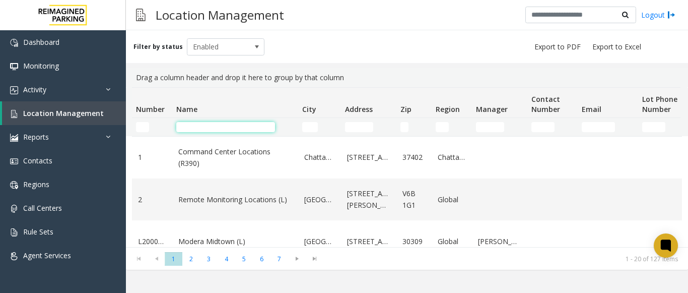
click at [208, 126] on input "Name Filter" at bounding box center [225, 127] width 99 height 10
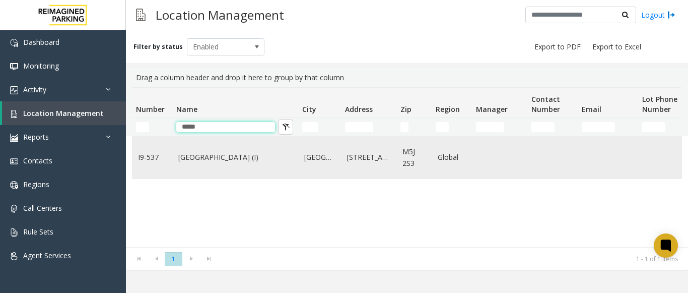
type input "*****"
click at [201, 149] on td "[GEOGRAPHIC_DATA] (I)" at bounding box center [235, 158] width 126 height 42
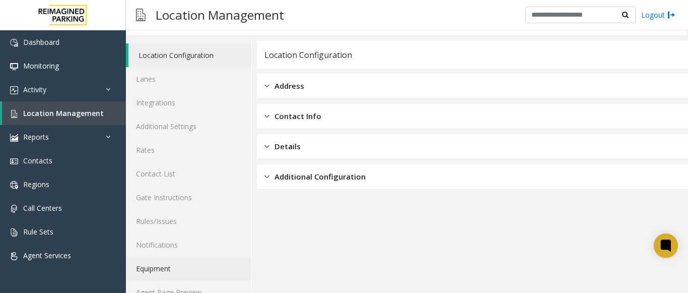
scroll to position [39, 0]
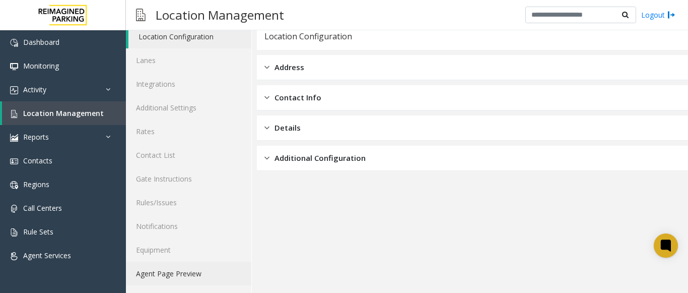
click at [168, 276] on link "Agent Page Preview" at bounding box center [188, 274] width 125 height 24
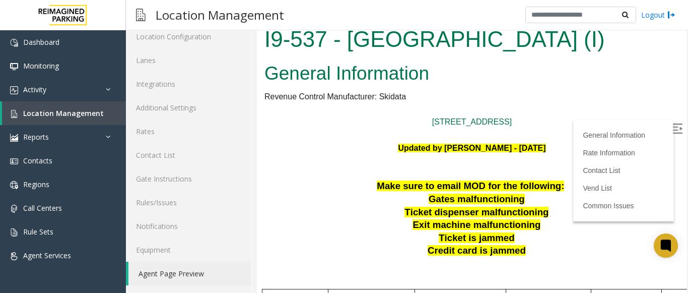
scroll to position [242, 0]
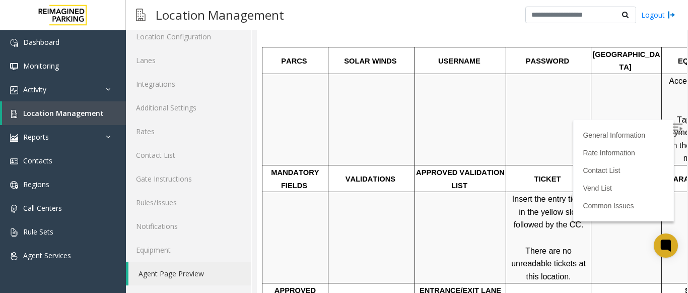
click at [673, 124] on img at bounding box center [678, 128] width 10 height 10
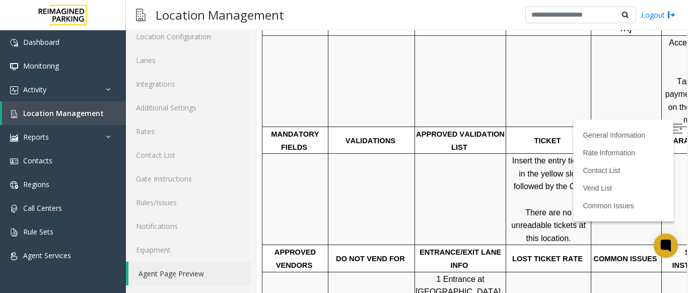
scroll to position [0, 0]
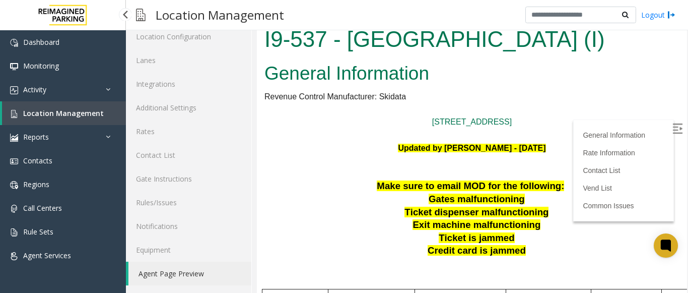
click at [75, 116] on span "Location Management" at bounding box center [63, 113] width 81 height 10
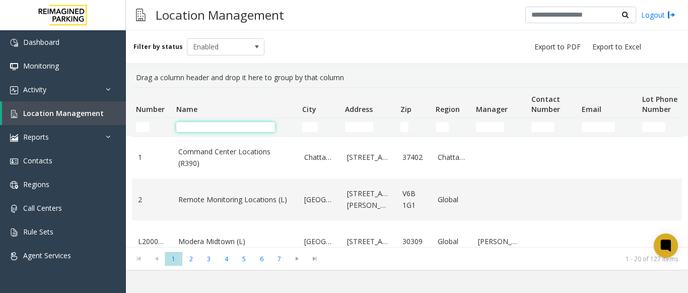
click at [238, 125] on input "Name Filter" at bounding box center [225, 127] width 99 height 10
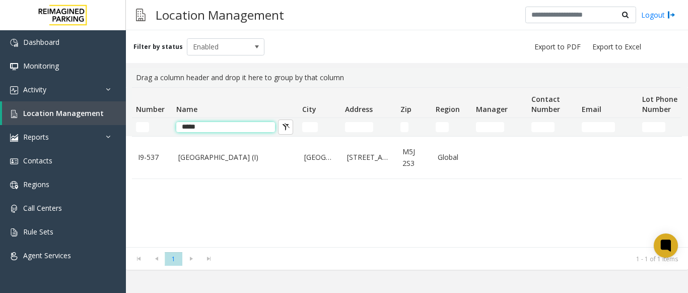
click at [210, 130] on input "*****" at bounding box center [225, 127] width 99 height 10
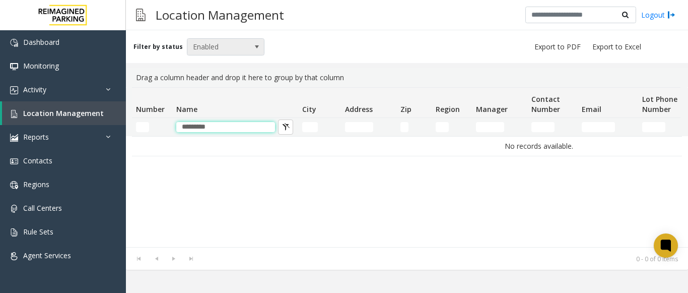
type input "*********"
click at [253, 49] on span at bounding box center [257, 47] width 8 height 8
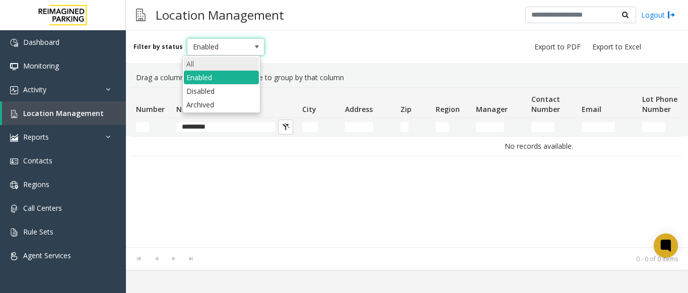
click at [237, 64] on li "All" at bounding box center [221, 64] width 75 height 14
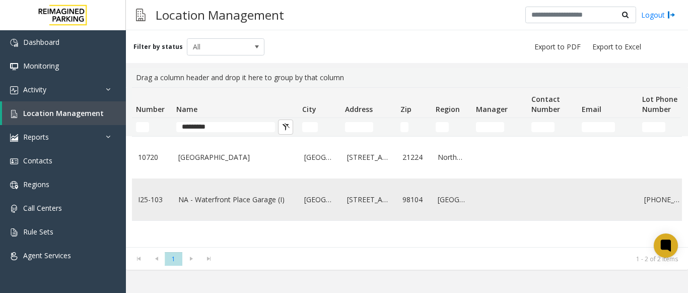
click at [231, 194] on link "NA - Waterfront Place Garage (I)" at bounding box center [235, 199] width 114 height 11
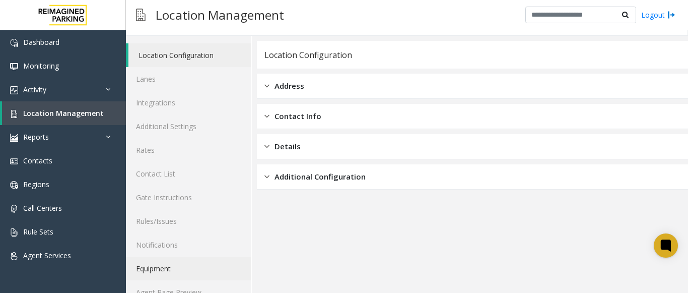
scroll to position [39, 0]
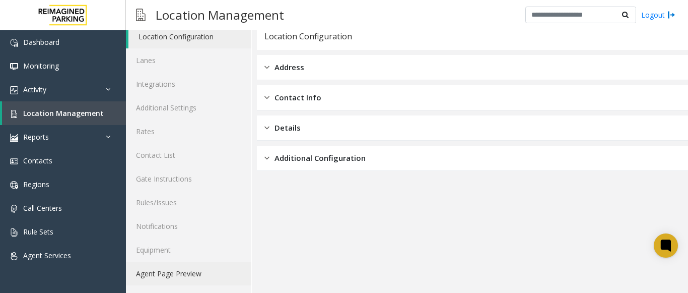
click at [199, 267] on link "Agent Page Preview" at bounding box center [188, 274] width 125 height 24
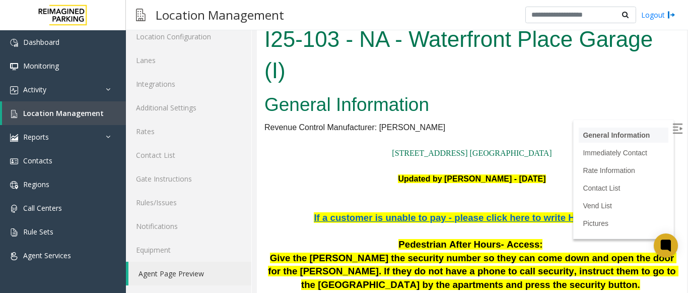
scroll to position [399, 0]
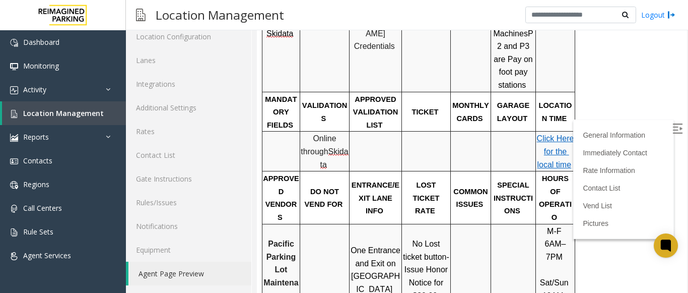
click at [671, 126] on label at bounding box center [678, 129] width 15 height 15
click at [45, 114] on span "Location Management" at bounding box center [63, 113] width 81 height 10
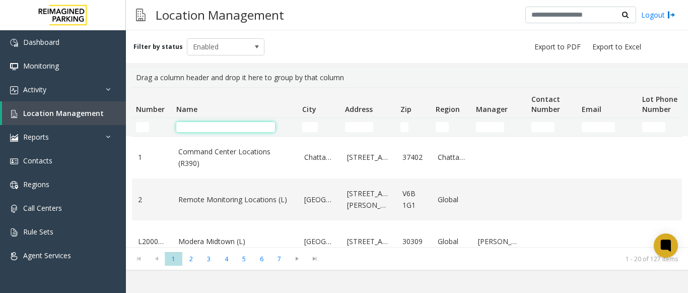
click at [217, 126] on input "Name Filter" at bounding box center [225, 127] width 99 height 10
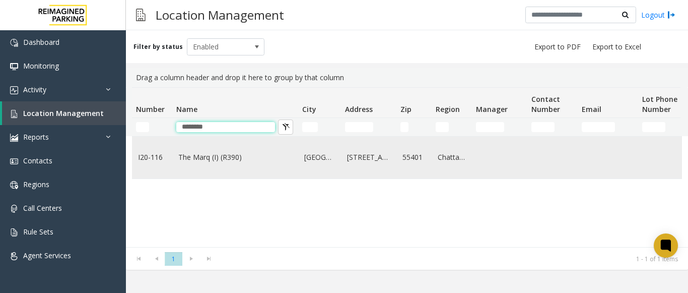
type input "********"
click at [231, 152] on link "The Marq (I) (R390)" at bounding box center [235, 157] width 114 height 11
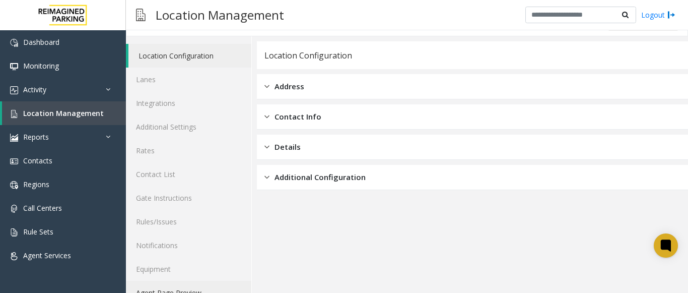
scroll to position [39, 0]
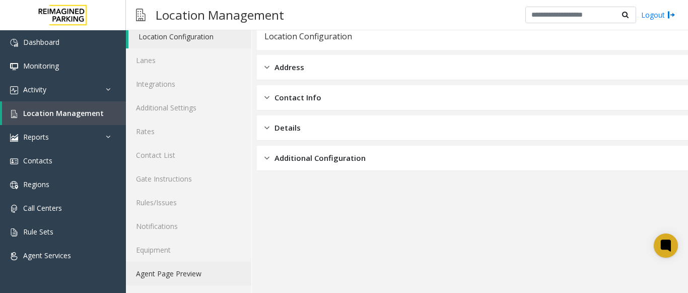
click at [203, 267] on link "Agent Page Preview" at bounding box center [188, 274] width 125 height 24
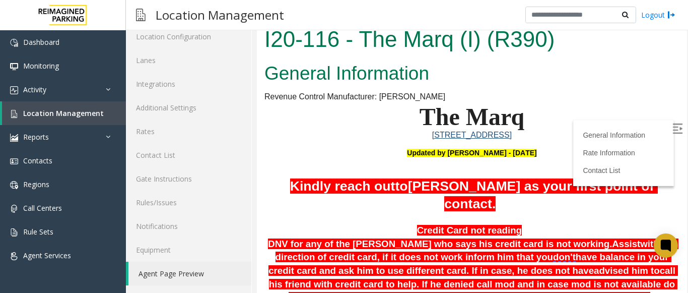
scroll to position [468, 0]
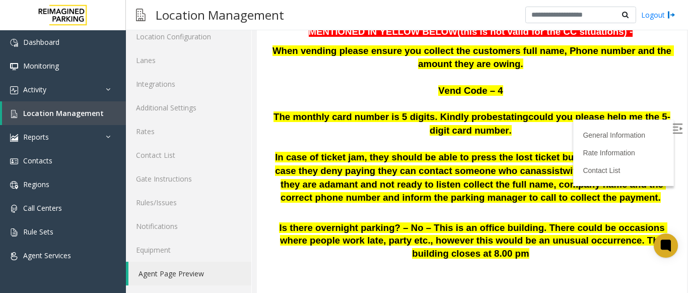
click at [671, 124] on label at bounding box center [678, 129] width 15 height 15
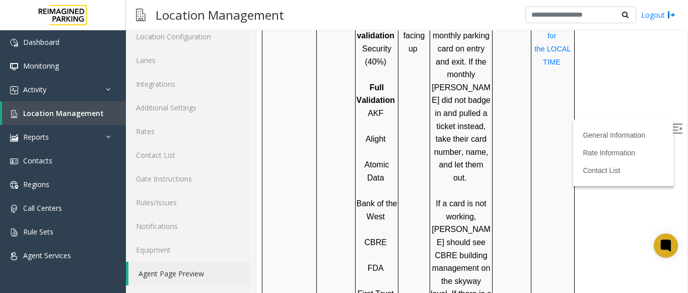
scroll to position [871, 0]
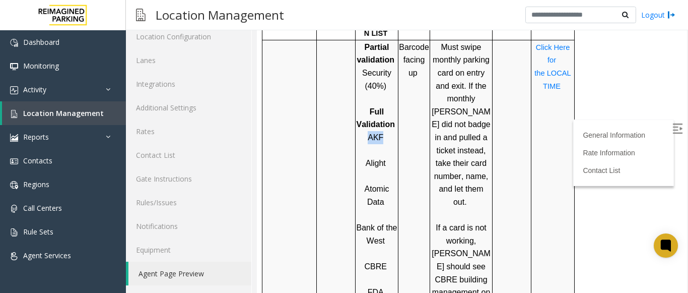
drag, startPoint x: 366, startPoint y: 88, endPoint x: 381, endPoint y: 85, distance: 15.5
click at [381, 131] on p "AKF" at bounding box center [376, 137] width 41 height 13
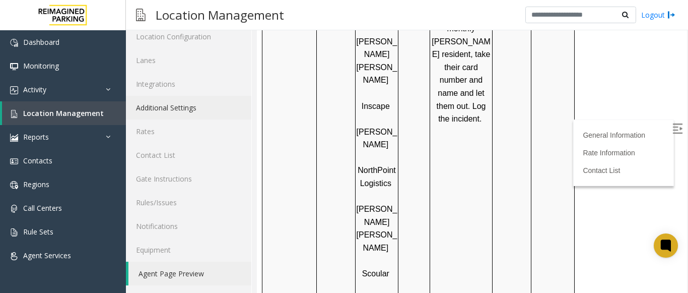
scroll to position [0, 0]
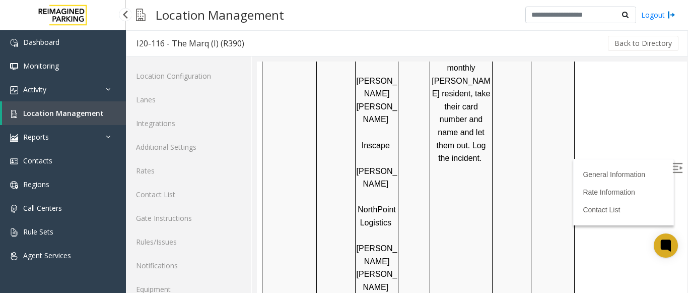
click at [97, 110] on span "Location Management" at bounding box center [63, 113] width 81 height 10
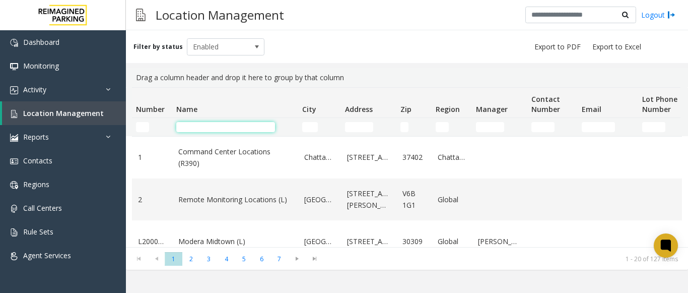
click at [229, 124] on input "Name Filter" at bounding box center [225, 127] width 99 height 10
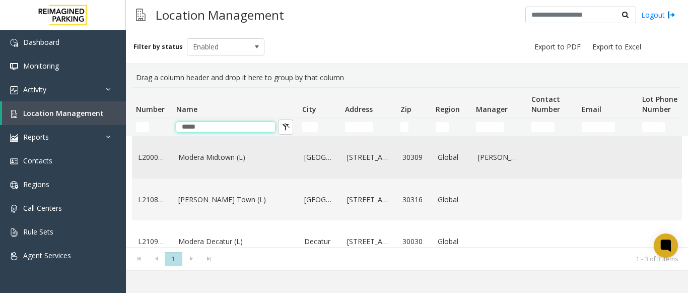
type input "*****"
click at [248, 163] on td "Modera Midtown (L)" at bounding box center [235, 158] width 126 height 42
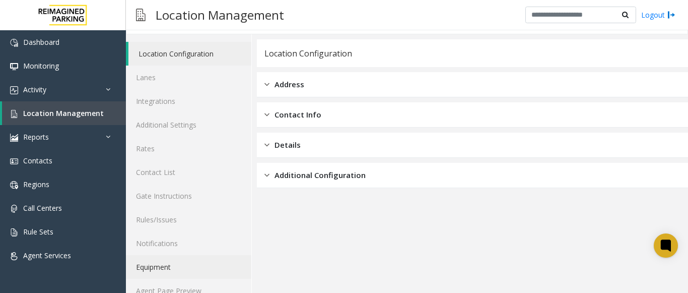
scroll to position [39, 0]
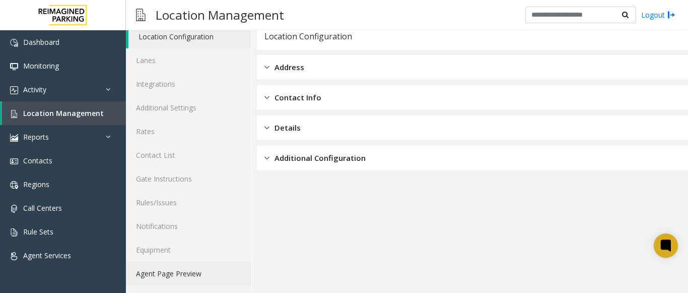
click at [213, 266] on link "Agent Page Preview" at bounding box center [188, 274] width 125 height 24
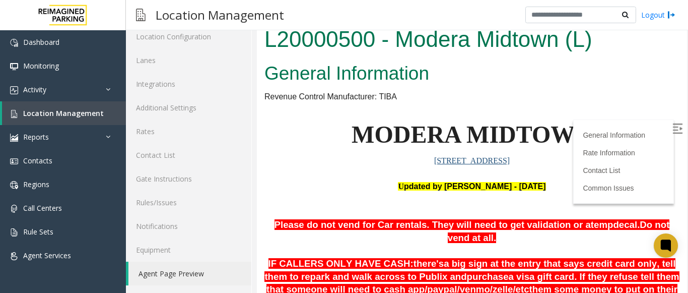
scroll to position [553, 0]
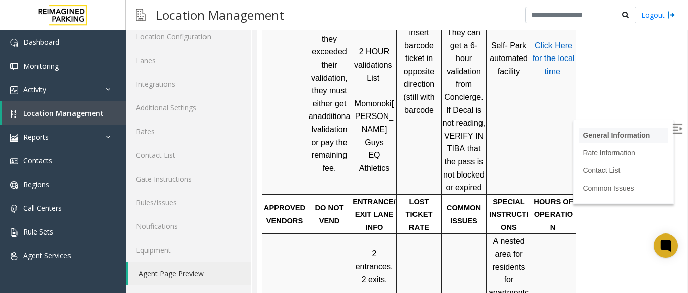
drag, startPoint x: 662, startPoint y: 126, endPoint x: 636, endPoint y: 138, distance: 27.5
click at [673, 126] on img at bounding box center [678, 128] width 10 height 10
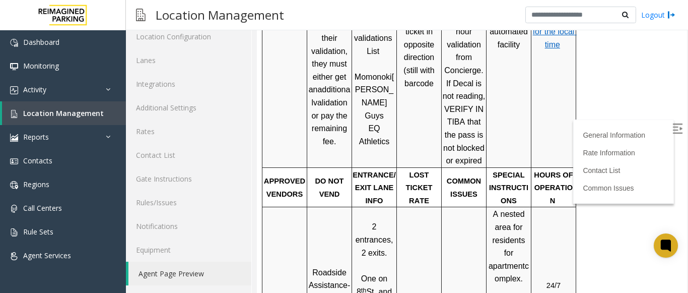
scroll to position [590, 0]
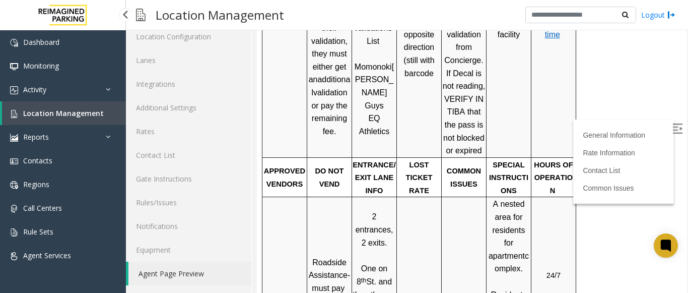
click at [85, 113] on span "Location Management" at bounding box center [63, 113] width 81 height 10
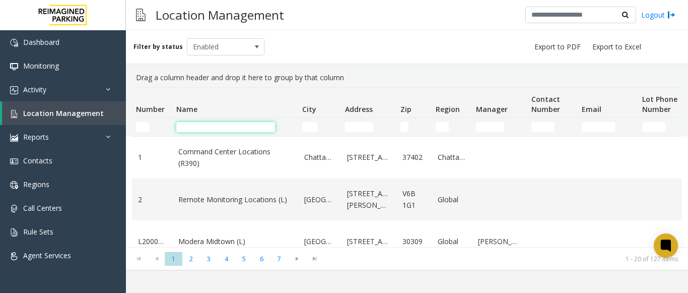
click at [226, 126] on input "Name Filter" at bounding box center [225, 127] width 99 height 10
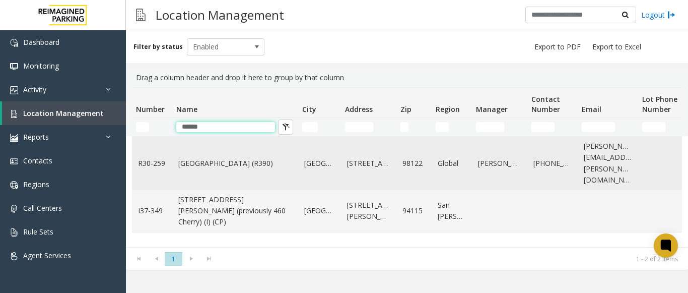
type input "******"
click at [221, 148] on td "[GEOGRAPHIC_DATA] (R390)" at bounding box center [235, 163] width 126 height 53
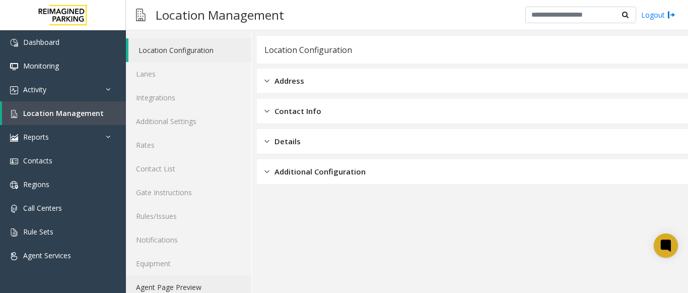
scroll to position [39, 0]
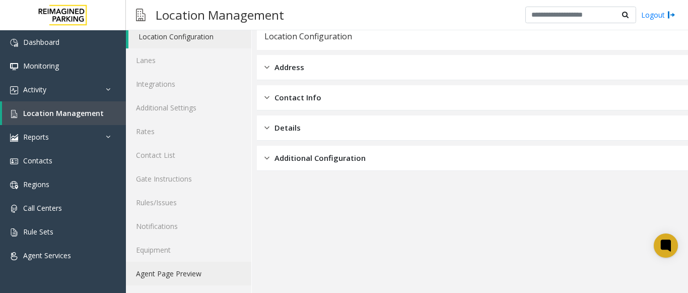
click at [187, 268] on link "Agent Page Preview" at bounding box center [188, 274] width 125 height 24
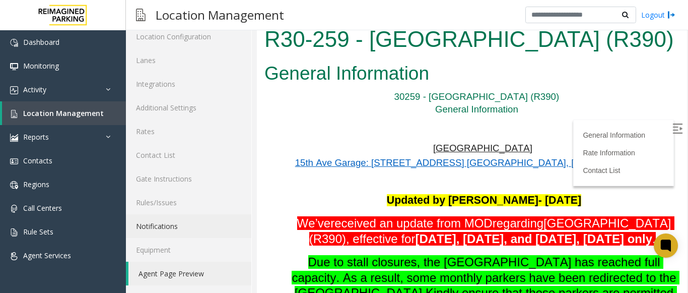
scroll to position [650, 0]
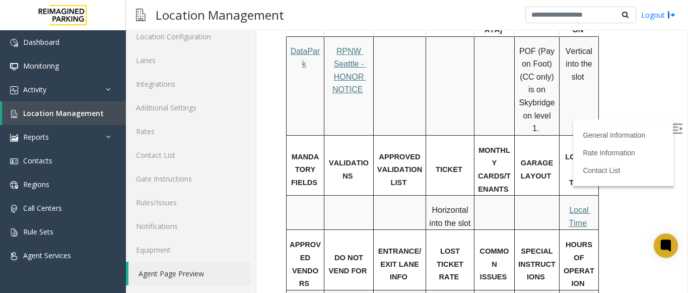
click at [673, 126] on img at bounding box center [678, 128] width 10 height 10
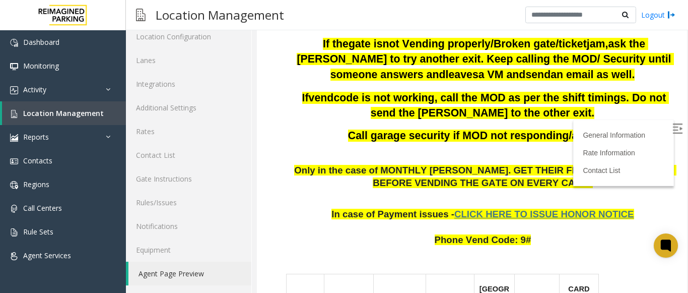
scroll to position [498, 0]
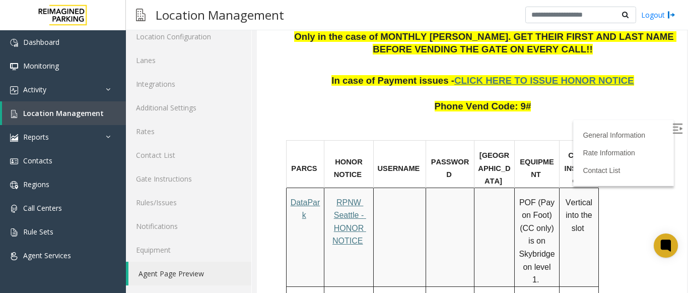
click at [346, 230] on span "RPNW Seattle - HONOR NOTICE" at bounding box center [350, 221] width 34 height 47
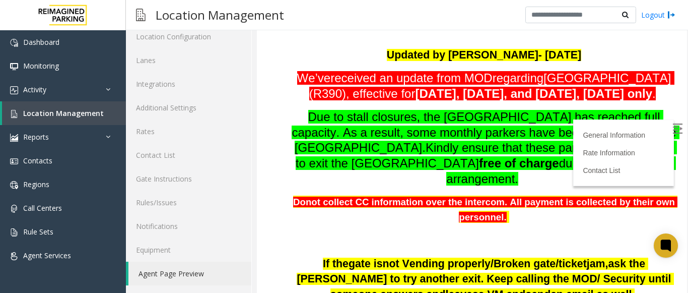
scroll to position [151, 0]
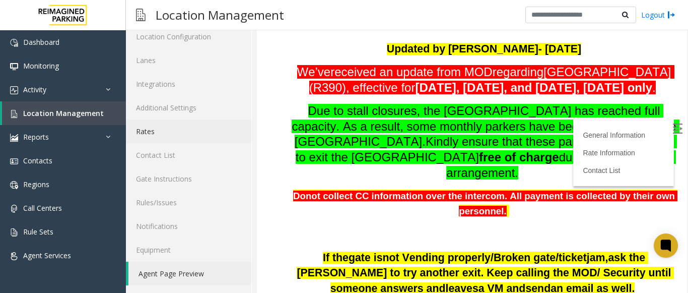
click at [192, 135] on link "Rates" at bounding box center [188, 131] width 125 height 24
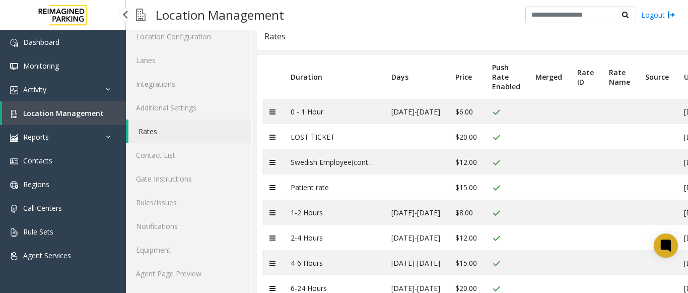
click at [95, 109] on span "Location Management" at bounding box center [63, 113] width 81 height 10
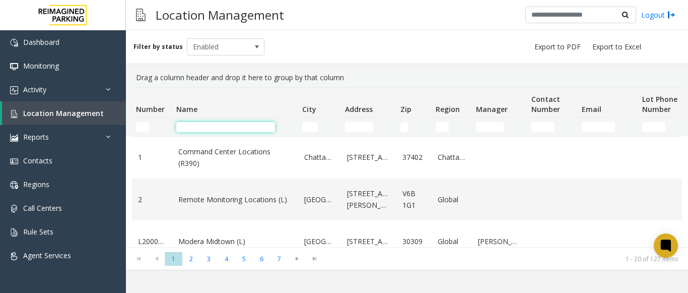
click at [219, 124] on input "Name Filter" at bounding box center [225, 127] width 99 height 10
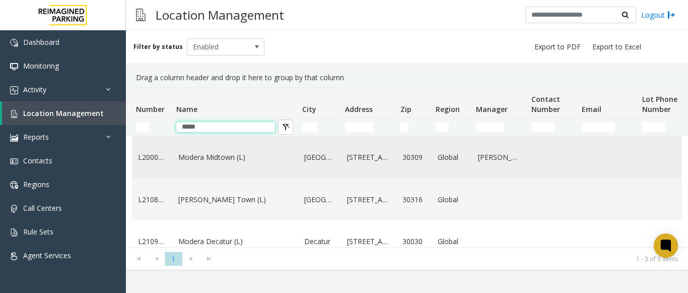
type input "*****"
click at [221, 159] on link "Modera Midtown (L)" at bounding box center [235, 157] width 114 height 11
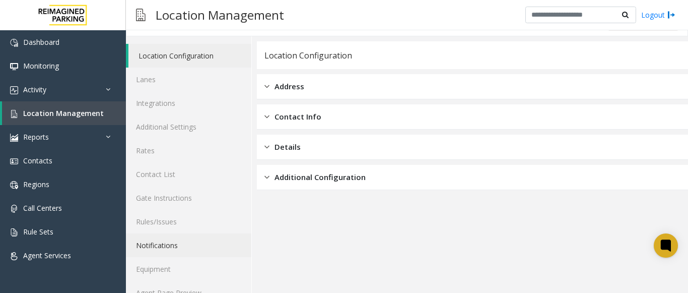
scroll to position [39, 0]
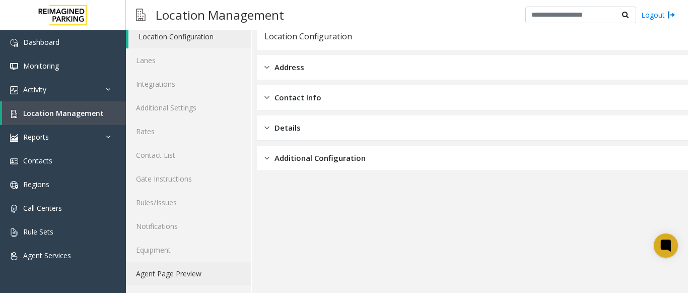
click at [186, 273] on link "Agent Page Preview" at bounding box center [188, 274] width 125 height 24
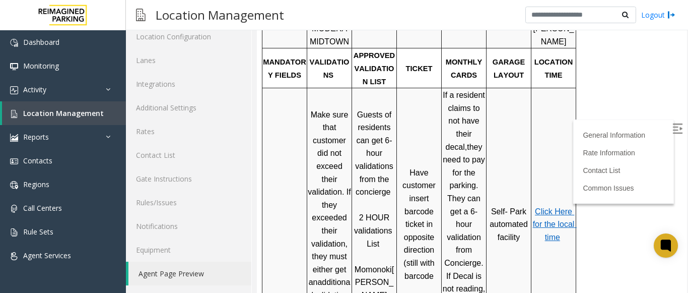
scroll to position [454, 0]
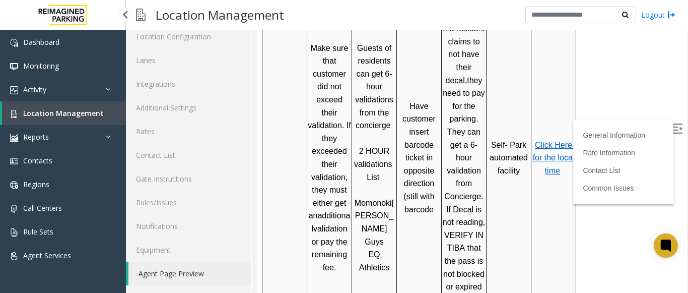
click at [98, 111] on span "Location Management" at bounding box center [63, 113] width 81 height 10
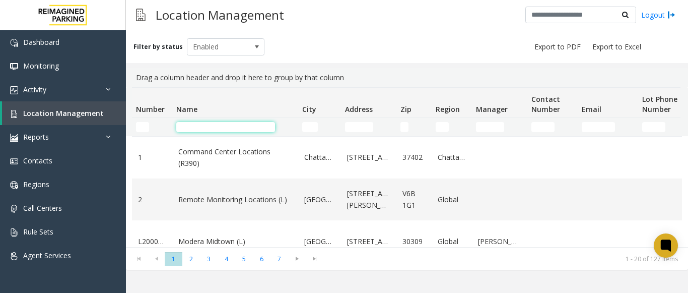
click at [227, 123] on input "Name Filter" at bounding box center [225, 127] width 99 height 10
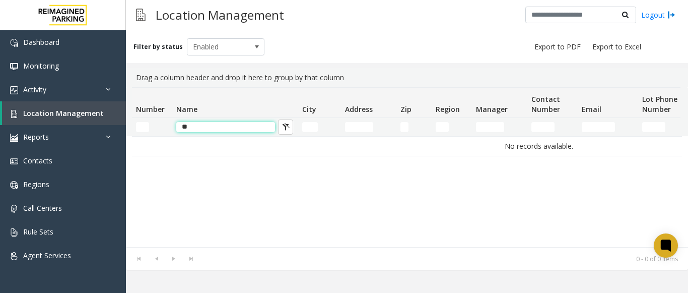
type input "*"
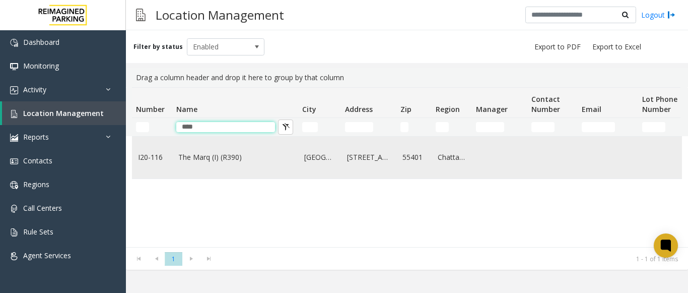
type input "****"
click at [217, 154] on link "The Marq (I) (R390)" at bounding box center [235, 157] width 114 height 11
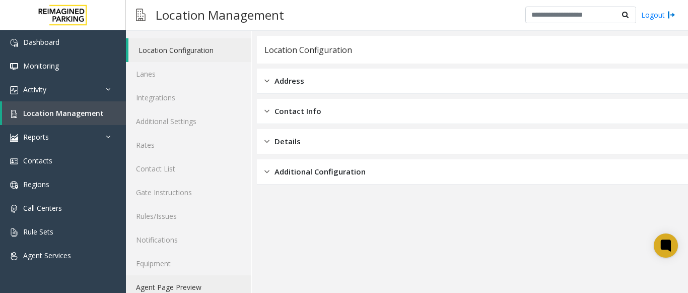
scroll to position [39, 0]
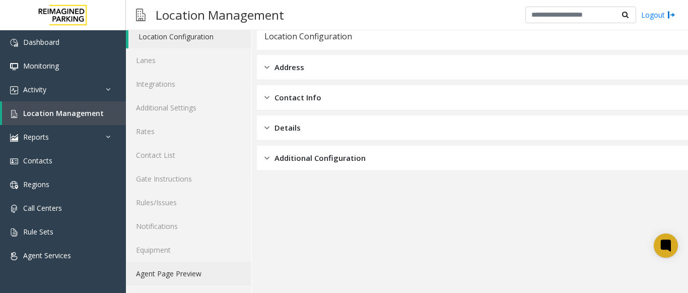
click at [185, 275] on link "Agent Page Preview" at bounding box center [188, 274] width 125 height 24
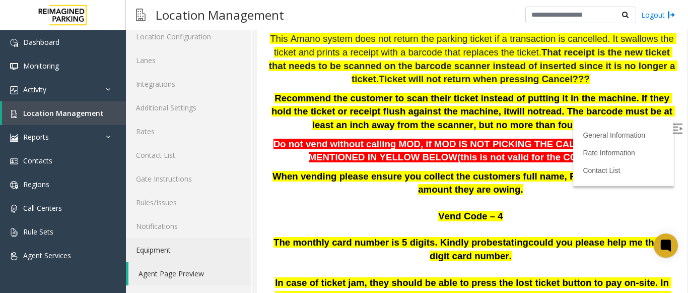
click at [673, 127] on img at bounding box center [678, 128] width 10 height 10
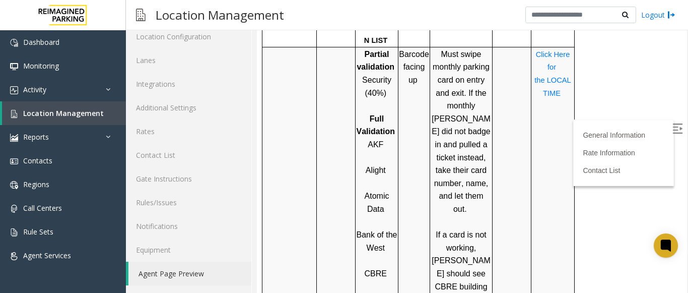
scroll to position [846, 0]
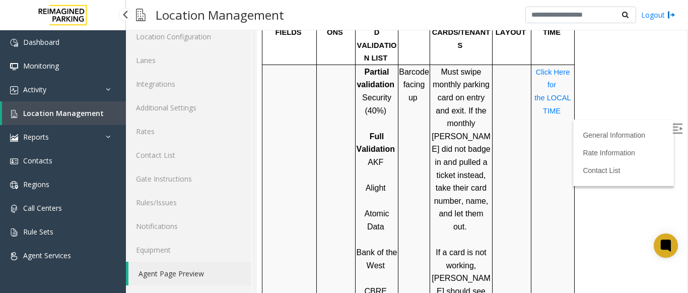
click at [93, 111] on span "Location Management" at bounding box center [63, 113] width 81 height 10
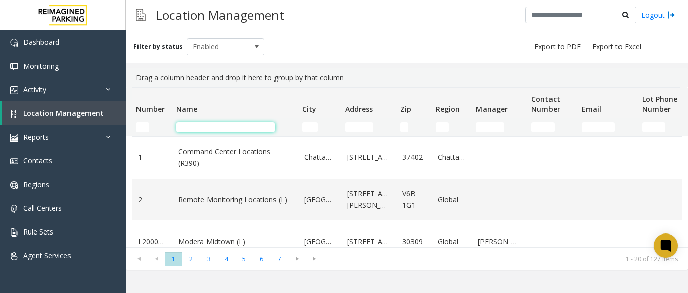
click at [206, 125] on input "Name Filter" at bounding box center [225, 127] width 99 height 10
paste input "********"
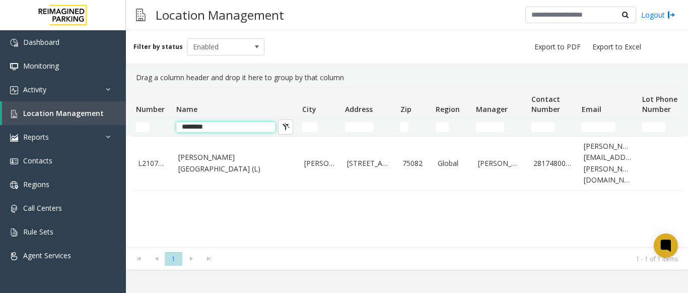
type input "********"
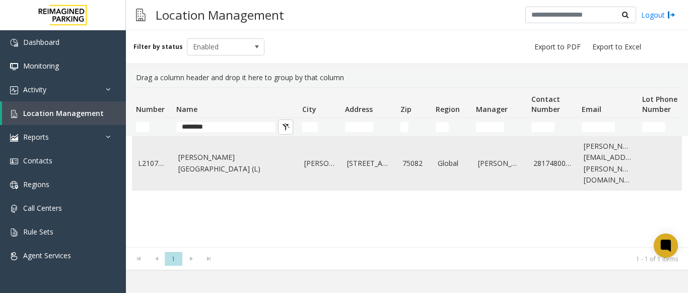
click at [214, 159] on link "[PERSON_NAME][GEOGRAPHIC_DATA] (L)" at bounding box center [235, 163] width 114 height 23
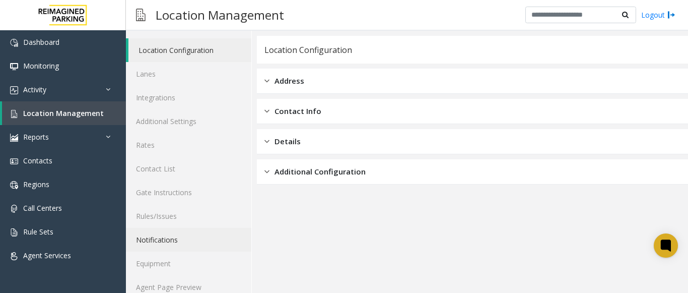
scroll to position [39, 0]
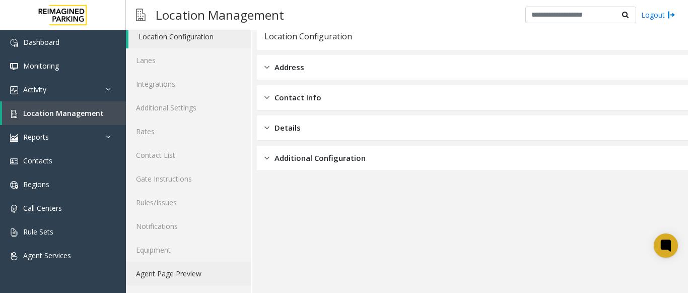
click at [171, 282] on link "Agent Page Preview" at bounding box center [188, 274] width 125 height 24
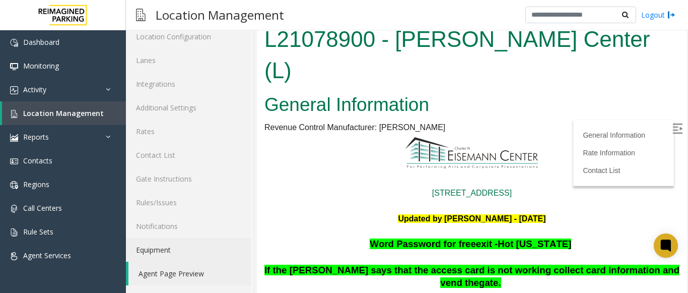
scroll to position [193, 0]
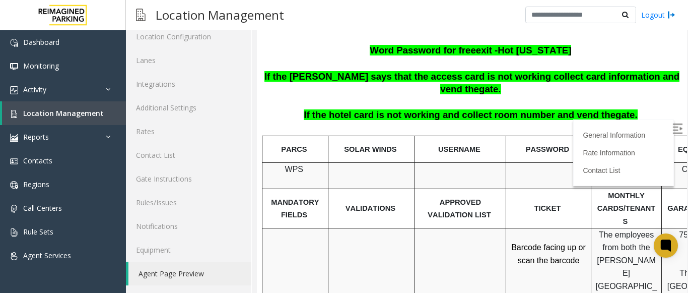
click at [673, 123] on img at bounding box center [678, 128] width 10 height 10
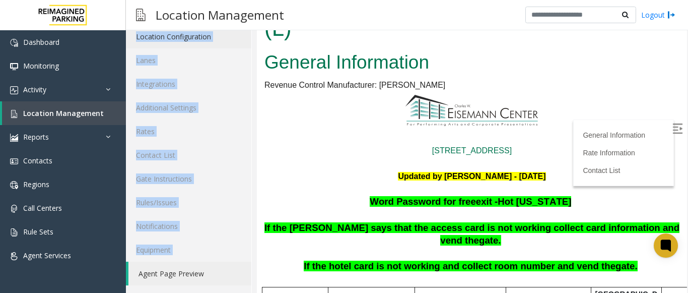
scroll to position [29, 0]
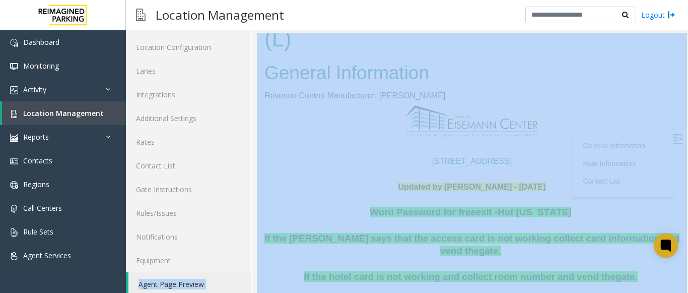
drag, startPoint x: 385, startPoint y: 300, endPoint x: 430, endPoint y: 170, distance: 138.0
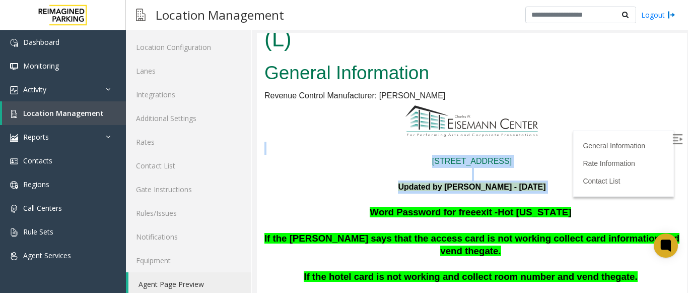
drag, startPoint x: 380, startPoint y: 183, endPoint x: 492, endPoint y: 106, distance: 136.3
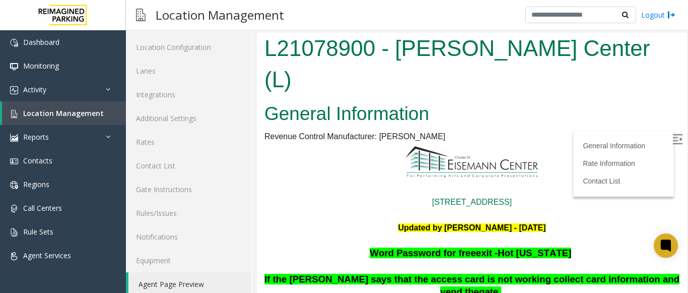
scroll to position [0, 0]
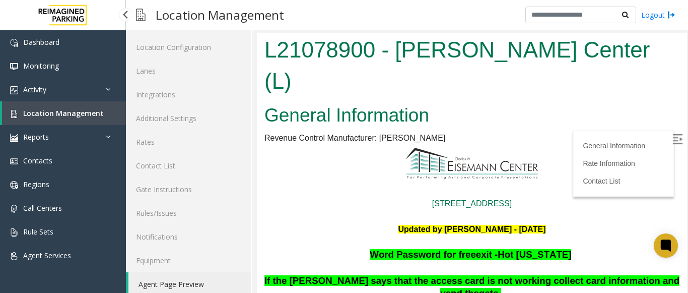
click at [100, 111] on link "Location Management" at bounding box center [64, 113] width 124 height 24
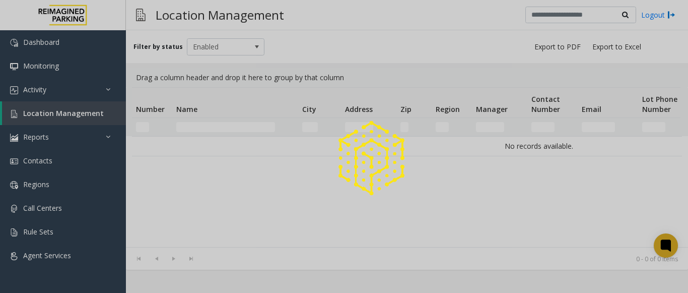
click at [214, 126] on div at bounding box center [344, 146] width 688 height 293
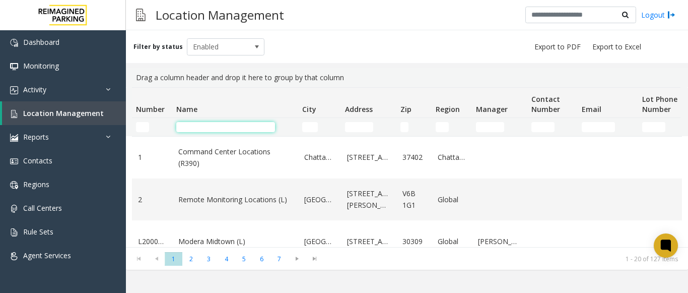
click at [214, 126] on input "Name Filter" at bounding box center [225, 127] width 99 height 10
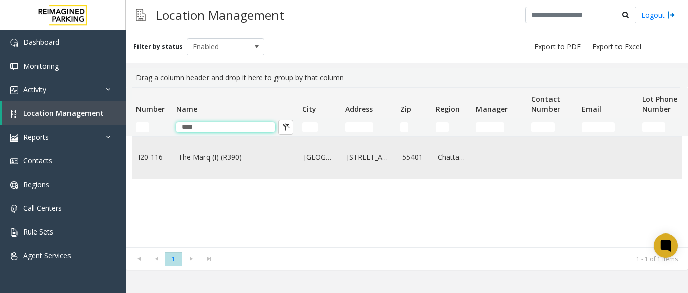
type input "****"
click at [223, 158] on link "The Marq (I) (R390)" at bounding box center [235, 157] width 114 height 11
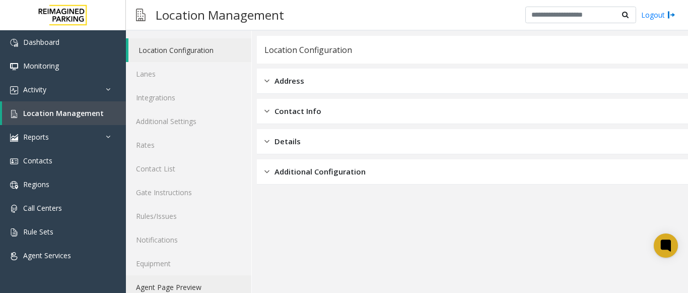
scroll to position [39, 0]
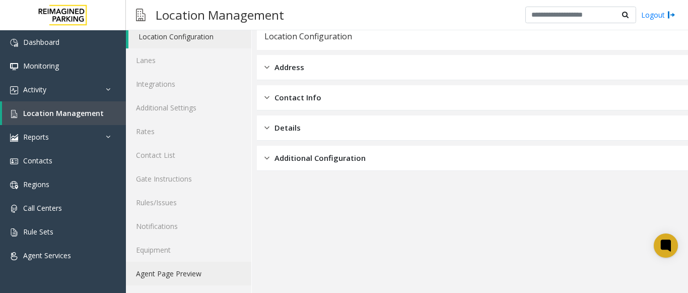
click at [178, 264] on link "Agent Page Preview" at bounding box center [188, 274] width 125 height 24
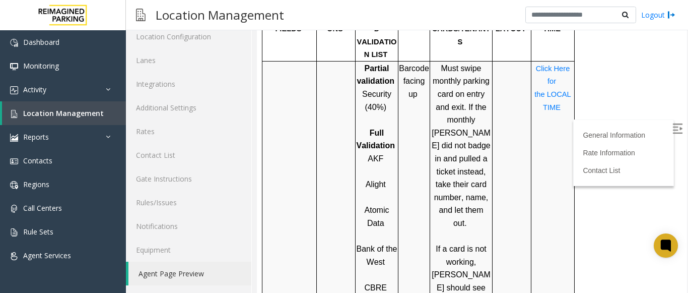
scroll to position [857, 0]
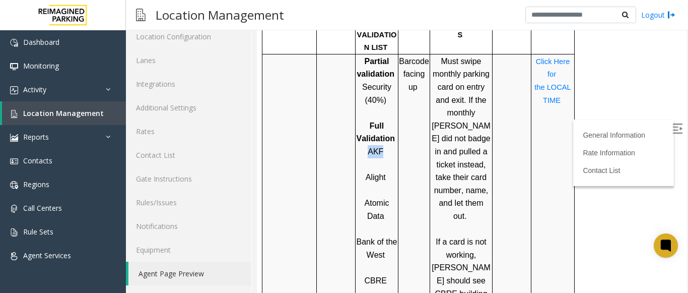
drag, startPoint x: 370, startPoint y: 98, endPoint x: 381, endPoint y: 96, distance: 11.3
click at [381, 147] on span "AKF" at bounding box center [376, 151] width 16 height 9
click at [382, 158] on p at bounding box center [376, 164] width 41 height 13
drag, startPoint x: 366, startPoint y: 126, endPoint x: 386, endPoint y: 125, distance: 19.7
click at [386, 171] on p "Alight" at bounding box center [376, 177] width 41 height 13
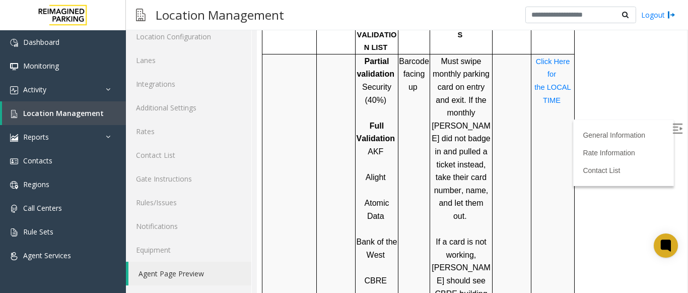
click at [381, 184] on p at bounding box center [376, 190] width 41 height 13
click at [383, 199] on span "Atomic Data" at bounding box center [378, 210] width 27 height 22
drag, startPoint x: 359, startPoint y: 191, endPoint x: 393, endPoint y: 199, distance: 34.1
click at [393, 235] on p "Bank of the West" at bounding box center [376, 248] width 41 height 26
click at [389, 235] on p "Bank of the West" at bounding box center [376, 248] width 41 height 26
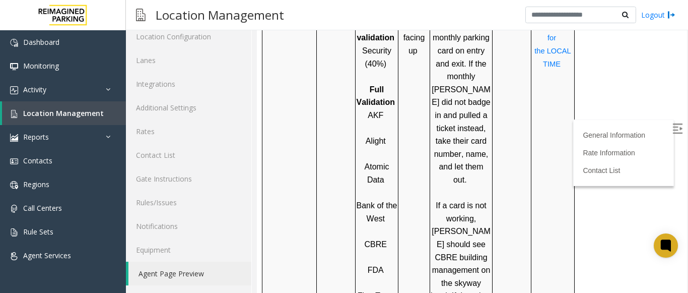
scroll to position [957, 0]
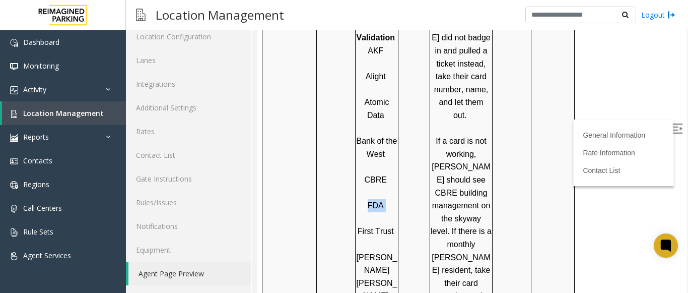
drag, startPoint x: 384, startPoint y: 159, endPoint x: 360, endPoint y: 157, distance: 24.3
click at [360, 199] on p "FDA" at bounding box center [376, 205] width 41 height 13
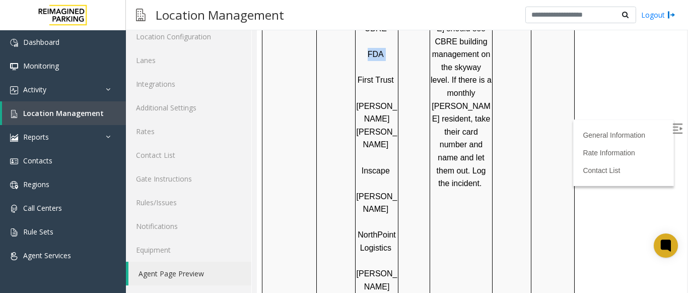
scroll to position [1159, 0]
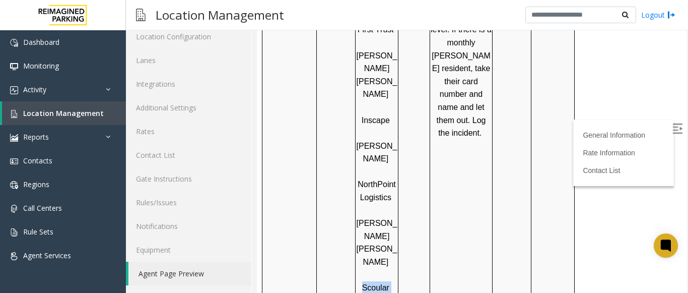
drag, startPoint x: 362, startPoint y: 184, endPoint x: 393, endPoint y: 186, distance: 30.8
click at [393, 281] on p "Scoular" at bounding box center [376, 287] width 41 height 13
drag, startPoint x: 366, startPoint y: 207, endPoint x: 384, endPoint y: 220, distance: 22.7
click at [384, 220] on div "Partial validation Security (40%) Full Validation AKF Alight Atomic Data Bank o…" at bounding box center [377, 120] width 42 height 736
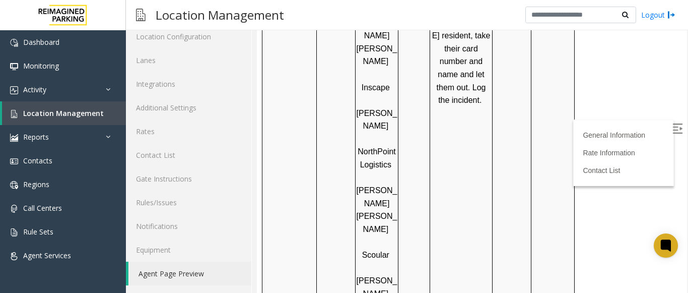
scroll to position [1209, 0]
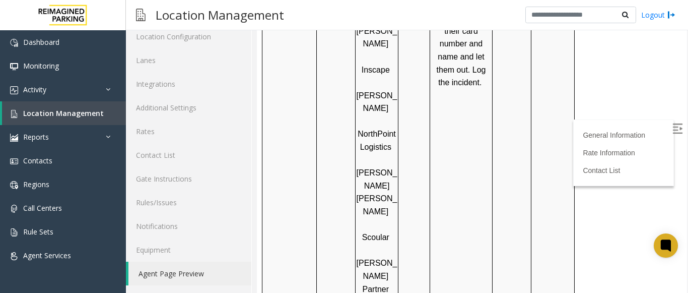
drag, startPoint x: 365, startPoint y: 201, endPoint x: 387, endPoint y: 198, distance: 22.5
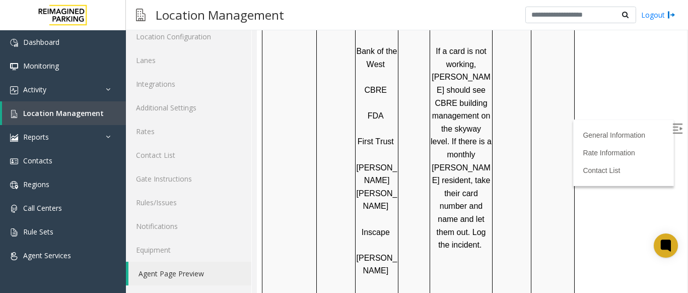
scroll to position [1109, 0]
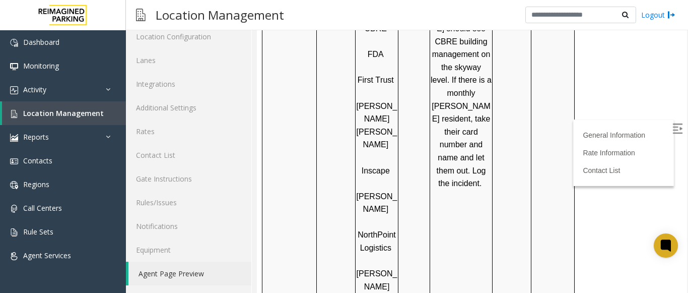
drag, startPoint x: 362, startPoint y: 236, endPoint x: 390, endPoint y: 232, distance: 27.9
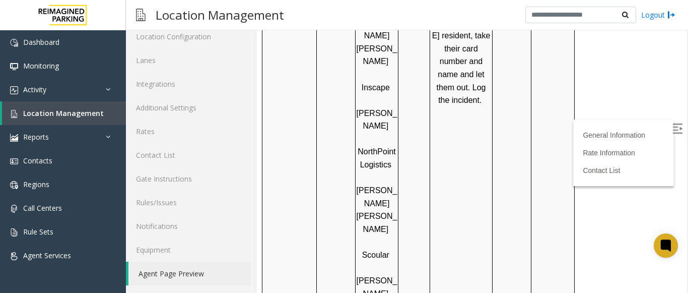
scroll to position [1209, 0]
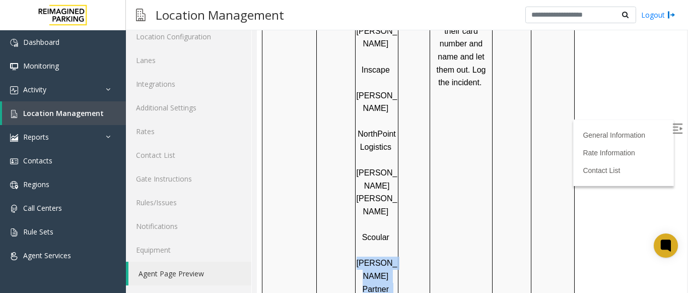
drag, startPoint x: 365, startPoint y: 161, endPoint x: 395, endPoint y: 179, distance: 35.1
click at [395, 179] on div "Partial validation Security (40%) Full Validation AKF Alight Atomic Data Bank o…" at bounding box center [377, 70] width 42 height 736
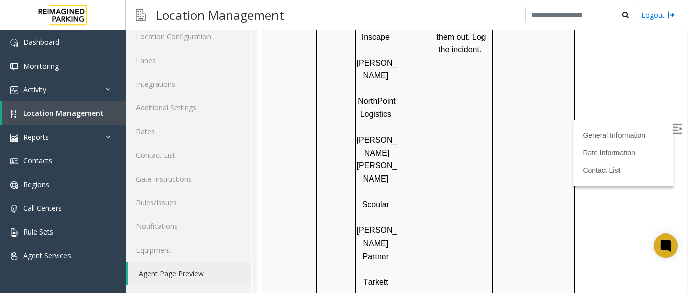
scroll to position [1260, 0]
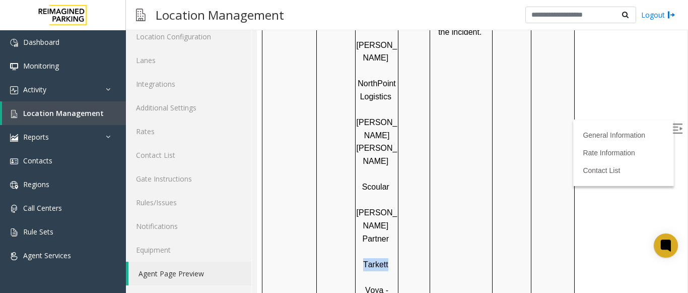
drag, startPoint x: 363, startPoint y: 149, endPoint x: 387, endPoint y: 147, distance: 24.2
click at [387, 258] on p "Tarkett" at bounding box center [376, 264] width 41 height 13
click at [380, 271] on p at bounding box center [376, 277] width 41 height 13
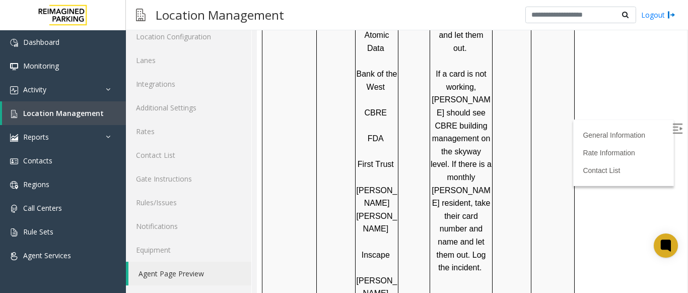
scroll to position [1008, 0]
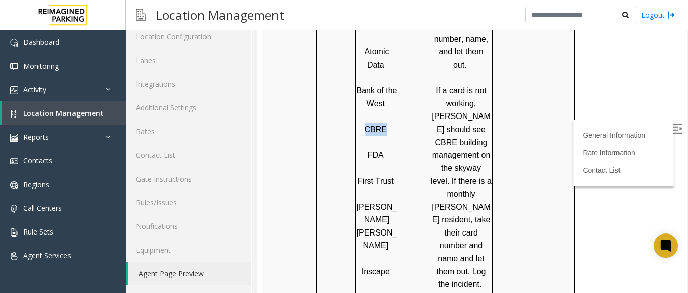
drag, startPoint x: 362, startPoint y: 79, endPoint x: 383, endPoint y: 83, distance: 21.2
click at [383, 123] on p "CBRE" at bounding box center [376, 129] width 41 height 13
click at [392, 149] on p "FDA" at bounding box center [376, 155] width 41 height 13
click at [26, 109] on span "Location Management" at bounding box center [63, 113] width 81 height 10
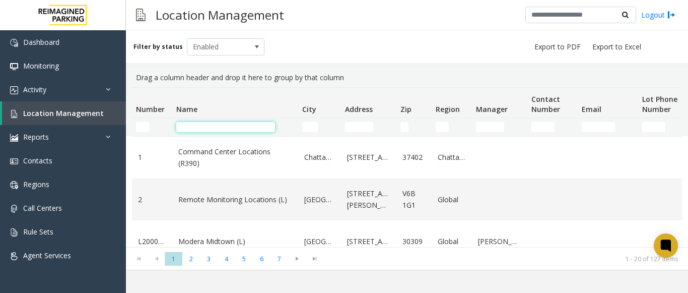
click at [215, 125] on input "Name Filter" at bounding box center [225, 127] width 99 height 10
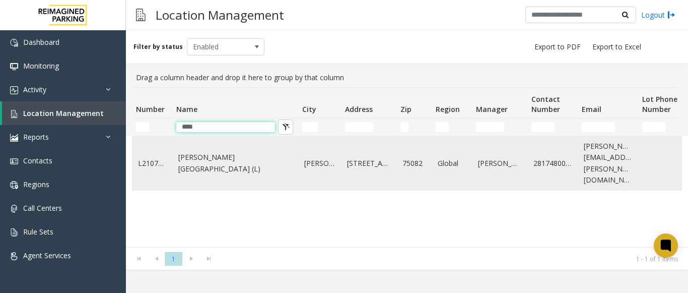
type input "****"
click at [206, 161] on link "[PERSON_NAME][GEOGRAPHIC_DATA] (L)" at bounding box center [235, 163] width 114 height 23
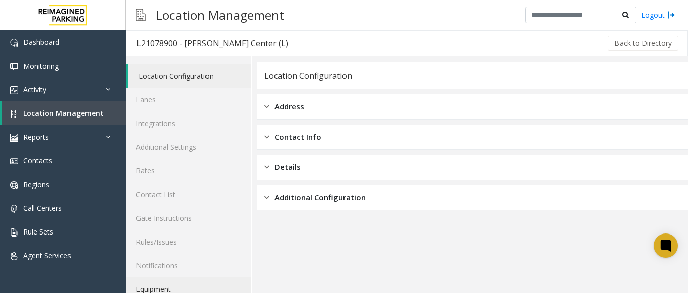
scroll to position [39, 0]
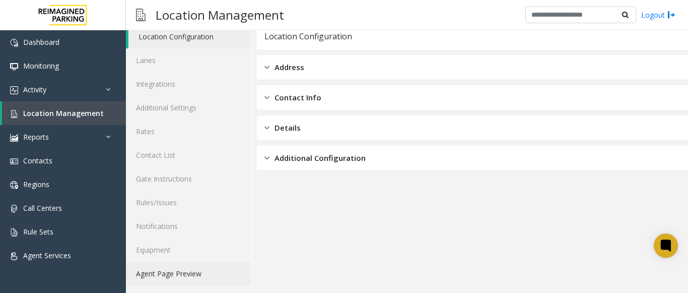
click at [185, 276] on link "Agent Page Preview" at bounding box center [188, 274] width 125 height 24
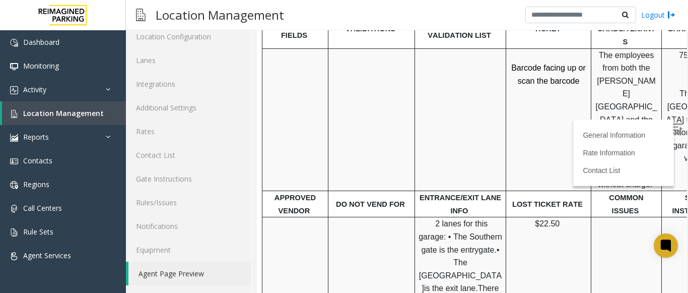
scroll to position [483, 0]
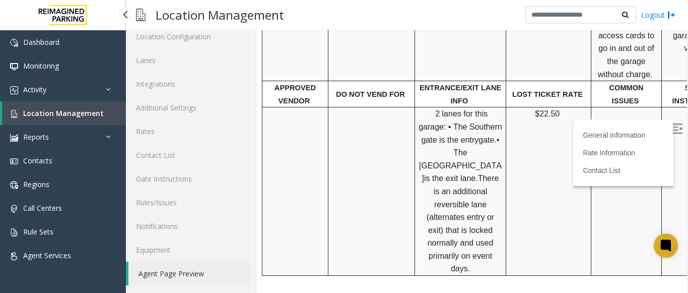
click at [75, 102] on link "Location Management" at bounding box center [64, 113] width 124 height 24
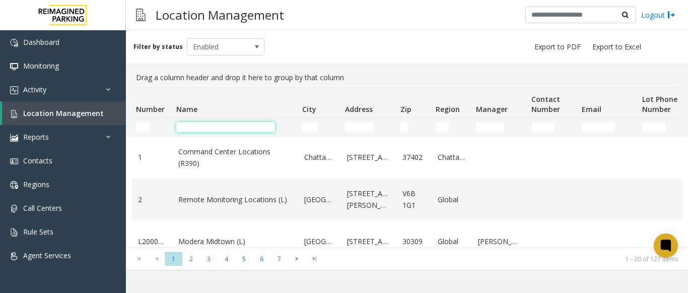
click at [231, 130] on input "Name Filter" at bounding box center [225, 127] width 99 height 10
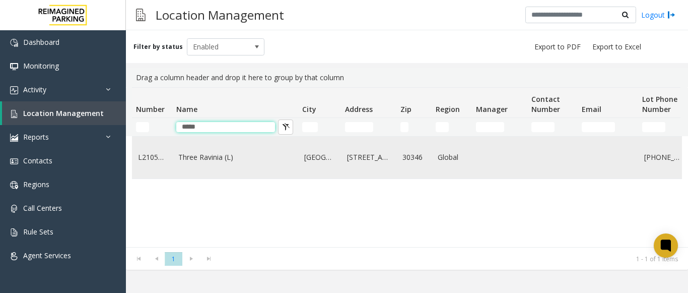
type input "*****"
click at [232, 155] on link "Three Ravinia (L)" at bounding box center [235, 157] width 114 height 11
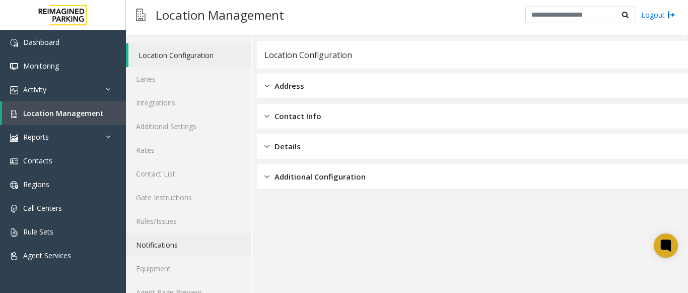
scroll to position [39, 0]
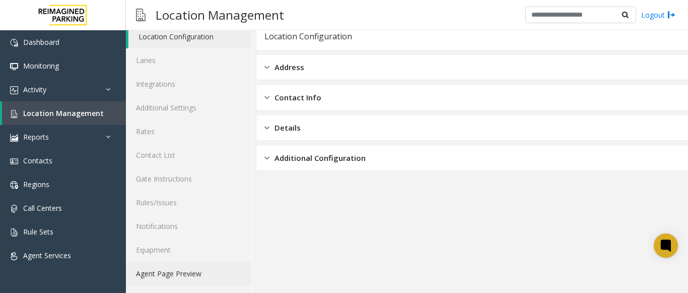
click at [202, 268] on link "Agent Page Preview" at bounding box center [188, 274] width 125 height 24
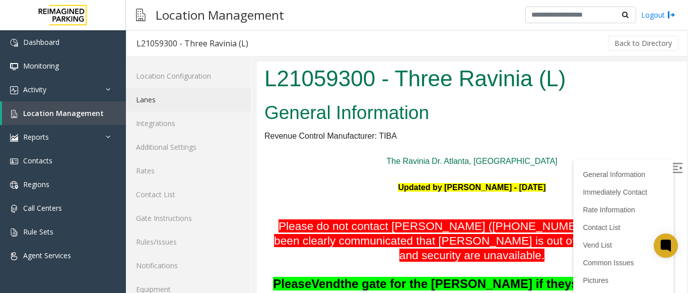
click at [187, 106] on link "Lanes" at bounding box center [188, 100] width 125 height 24
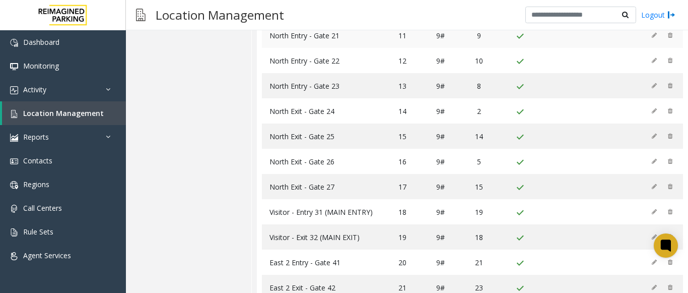
scroll to position [414, 0]
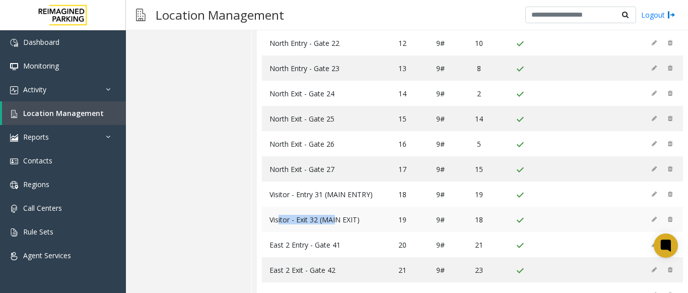
drag, startPoint x: 279, startPoint y: 210, endPoint x: 337, endPoint y: 211, distance: 58.0
click at [337, 215] on span "Visitor - Exit 32 (MAIN EXIT)" at bounding box center [315, 220] width 90 height 10
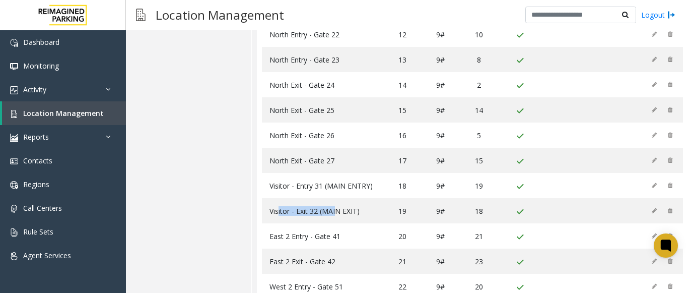
scroll to position [464, 0]
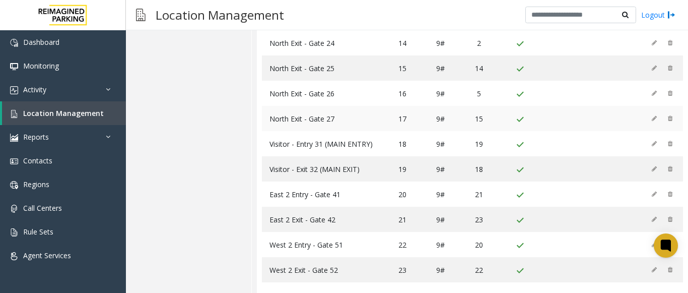
click at [280, 119] on td "North Exit - Gate 27" at bounding box center [321, 118] width 118 height 25
